Goal: Information Seeking & Learning: Learn about a topic

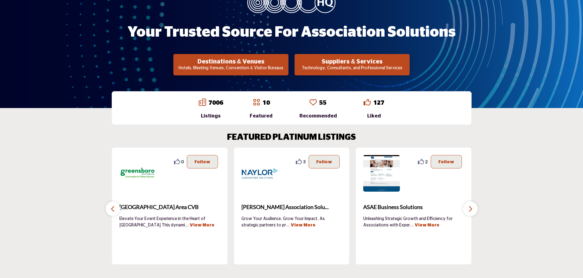
scroll to position [92, 0]
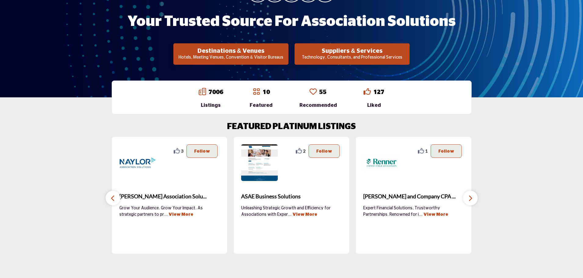
click at [340, 56] on p "Technology, Consultants, and Professional Services" at bounding box center [352, 58] width 111 height 6
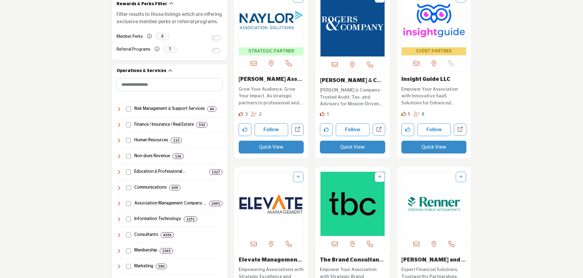
scroll to position [214, 0]
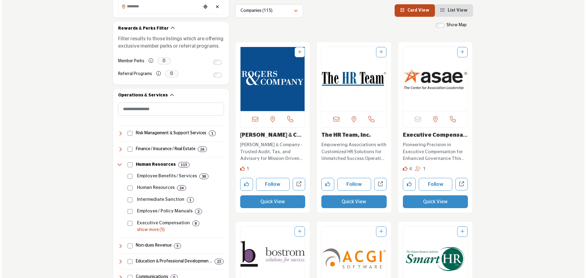
scroll to position [183, 0]
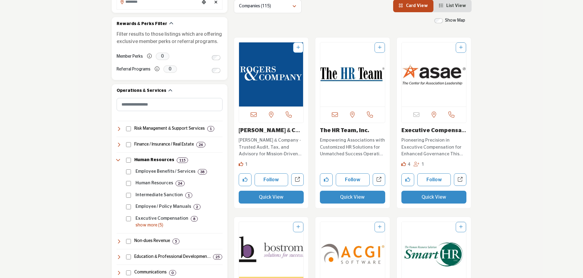
click at [357, 198] on button "Quick View" at bounding box center [352, 197] width 65 height 13
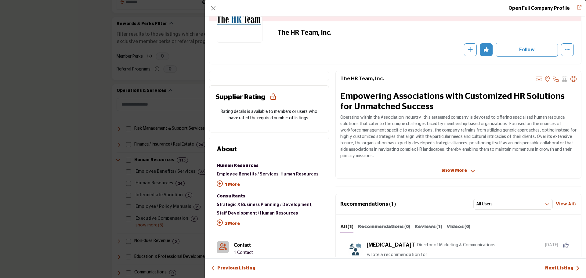
scroll to position [61, 0]
click at [471, 171] on icon "Company Data Modal" at bounding box center [473, 170] width 5 height 5
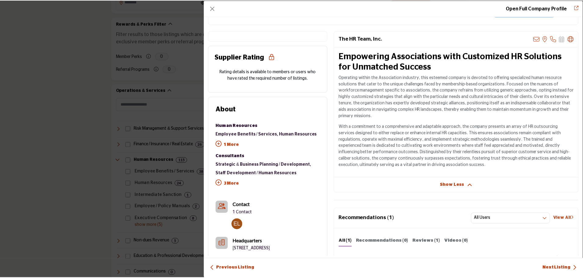
scroll to position [0, 0]
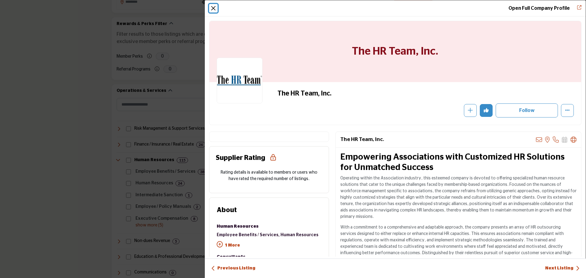
click at [214, 7] on button "Close" at bounding box center [213, 8] width 9 height 9
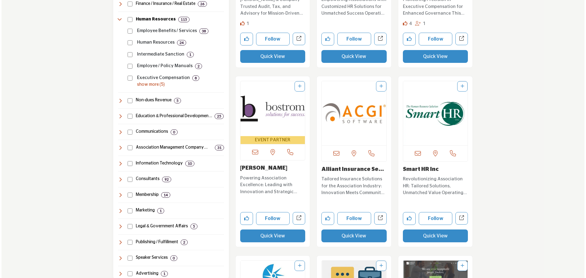
scroll to position [336, 0]
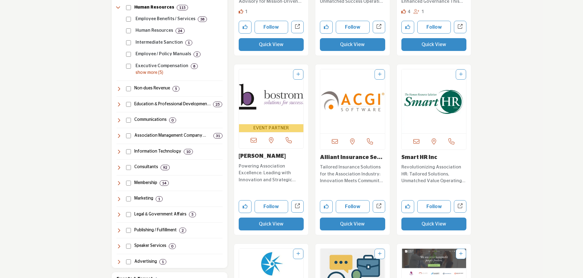
click at [435, 224] on button "Quick View" at bounding box center [434, 224] width 65 height 13
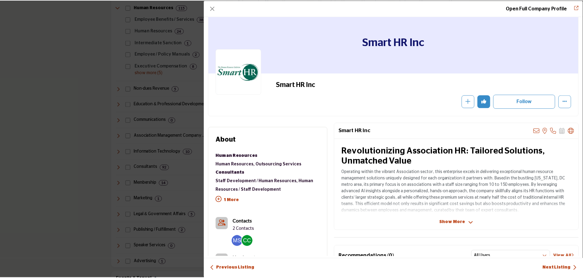
scroll to position [0, 0]
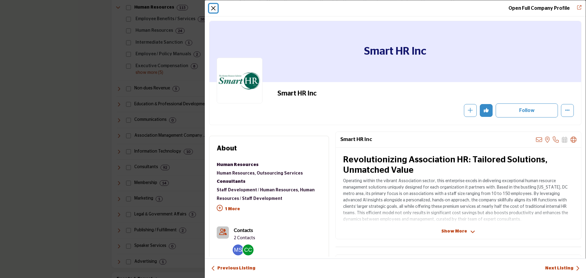
click at [212, 8] on button "Close" at bounding box center [213, 8] width 9 height 9
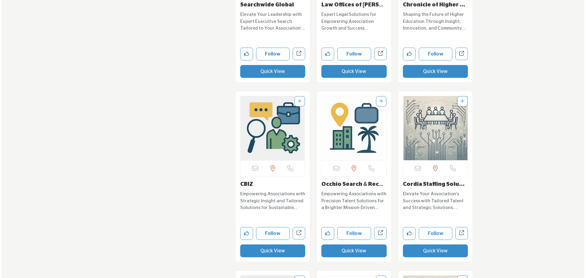
scroll to position [1038, 0]
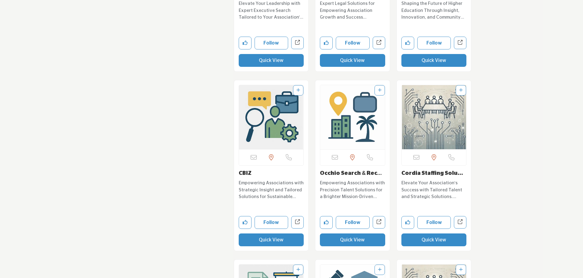
click at [274, 241] on button "Quick View" at bounding box center [271, 240] width 65 height 13
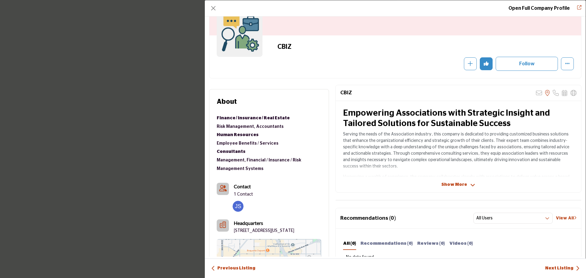
scroll to position [61, 0]
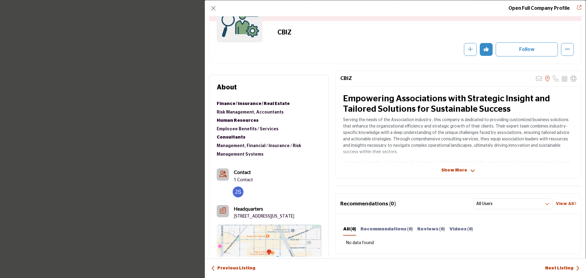
click at [457, 171] on span "Show More" at bounding box center [455, 170] width 26 height 6
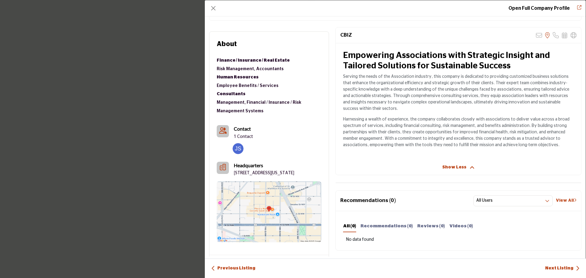
scroll to position [104, 0]
click at [557, 8] on link "Open Full Company Profile" at bounding box center [539, 8] width 61 height 5
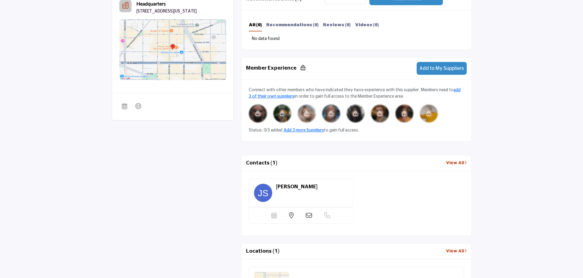
scroll to position [305, 0]
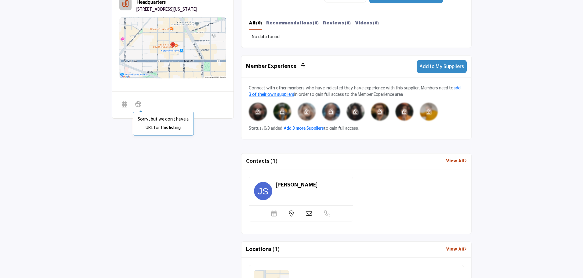
click at [140, 108] on icon at bounding box center [138, 103] width 6 height 7
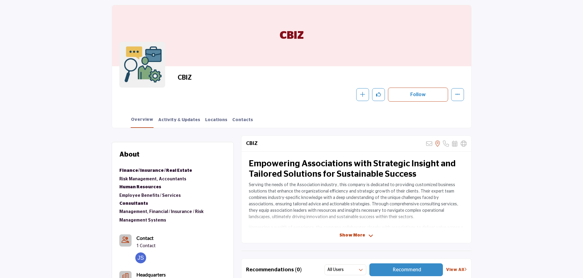
scroll to position [31, 0]
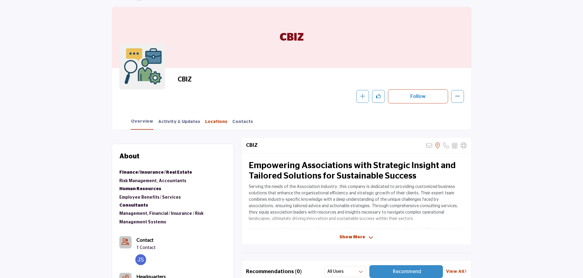
click at [211, 124] on link "Locations" at bounding box center [216, 124] width 23 height 11
click at [234, 123] on link "Contacts" at bounding box center [242, 124] width 21 height 11
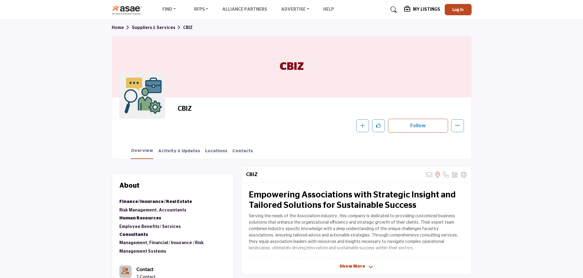
scroll to position [0, 0]
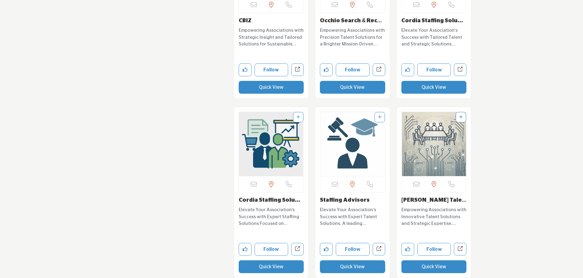
scroll to position [1222, 0]
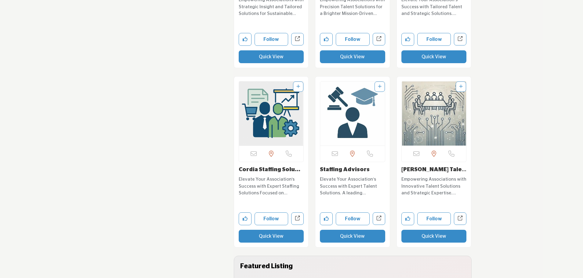
click at [335, 172] on link "Staffing Advisors" at bounding box center [345, 169] width 50 height 5
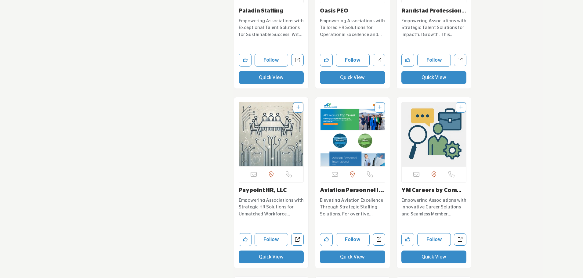
scroll to position [2474, 0]
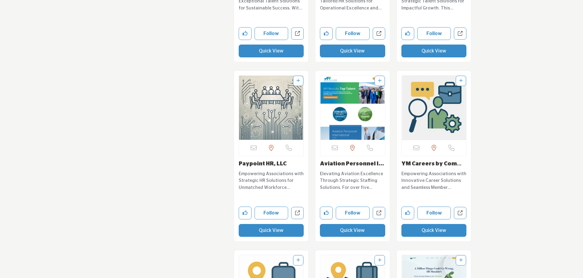
click at [265, 163] on link "Paypoint HR, LLC" at bounding box center [263, 163] width 48 height 5
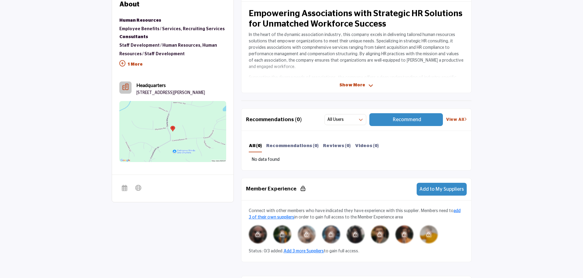
scroll to position [183, 0]
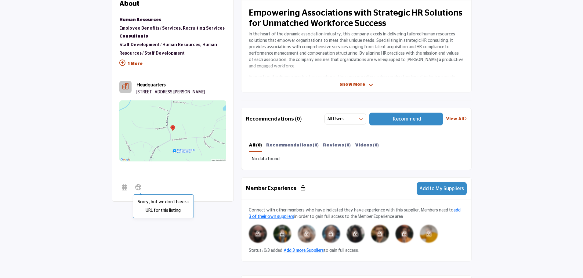
click at [139, 191] on icon at bounding box center [138, 186] width 6 height 7
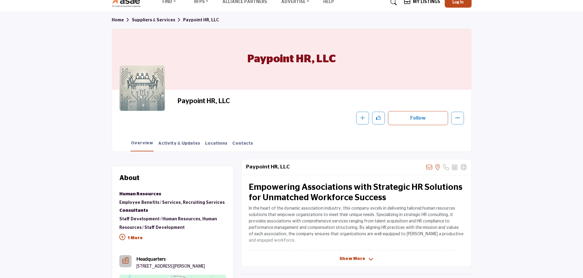
scroll to position [0, 0]
